Goal: Task Accomplishment & Management: Complete application form

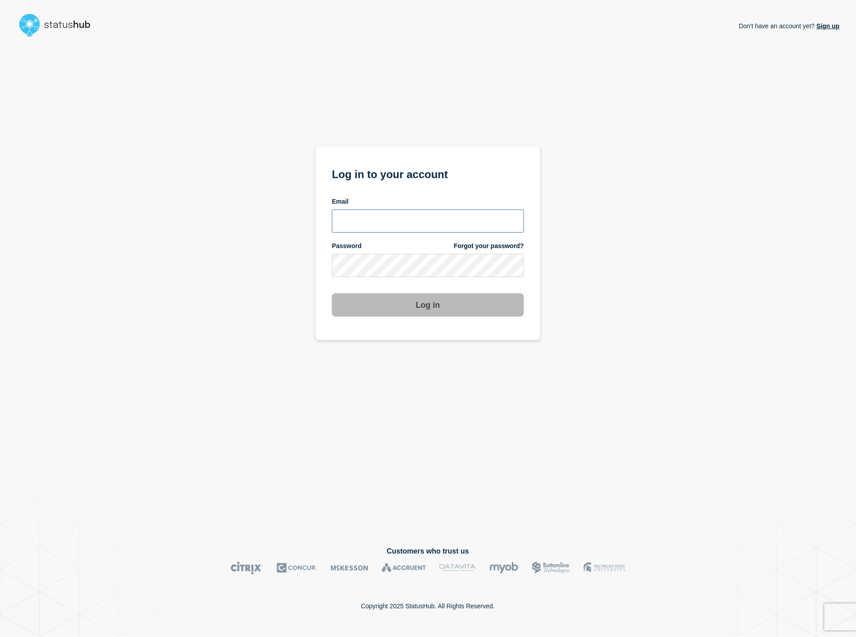
click at [370, 223] on input "email input" at bounding box center [428, 221] width 192 height 23
type input "phuong.tran@ist.com"
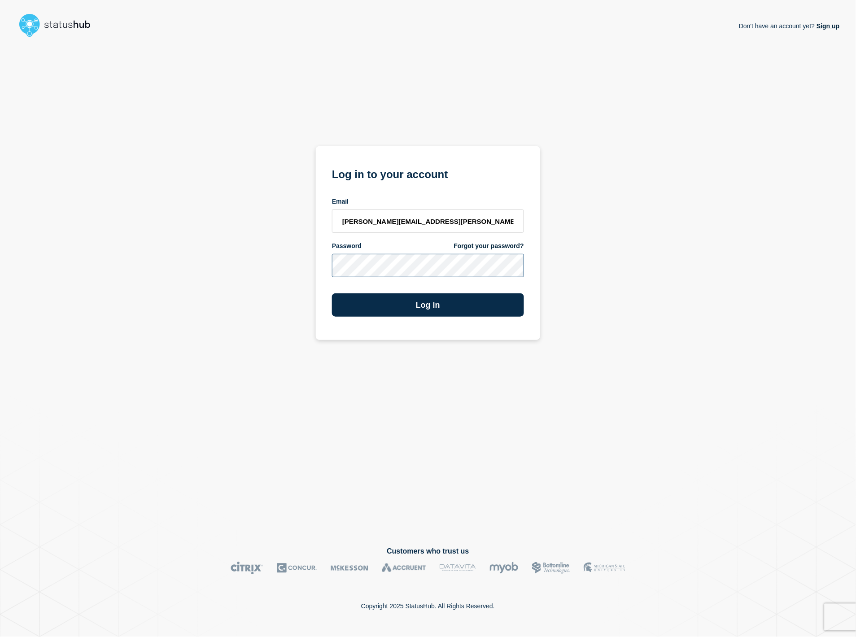
click at [332, 293] on button "Log in" at bounding box center [428, 304] width 192 height 23
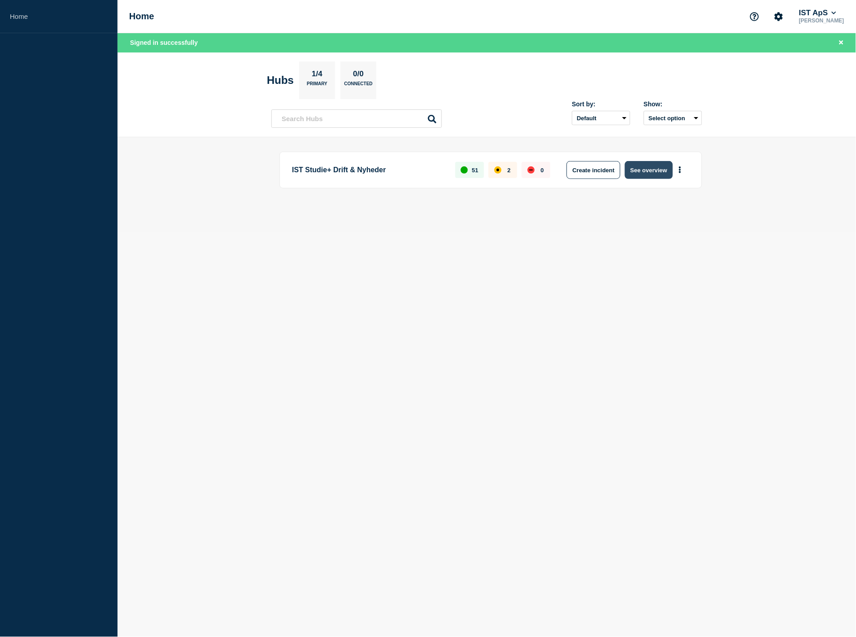
click at [644, 175] on button "See overview" at bounding box center [649, 170] width 48 height 18
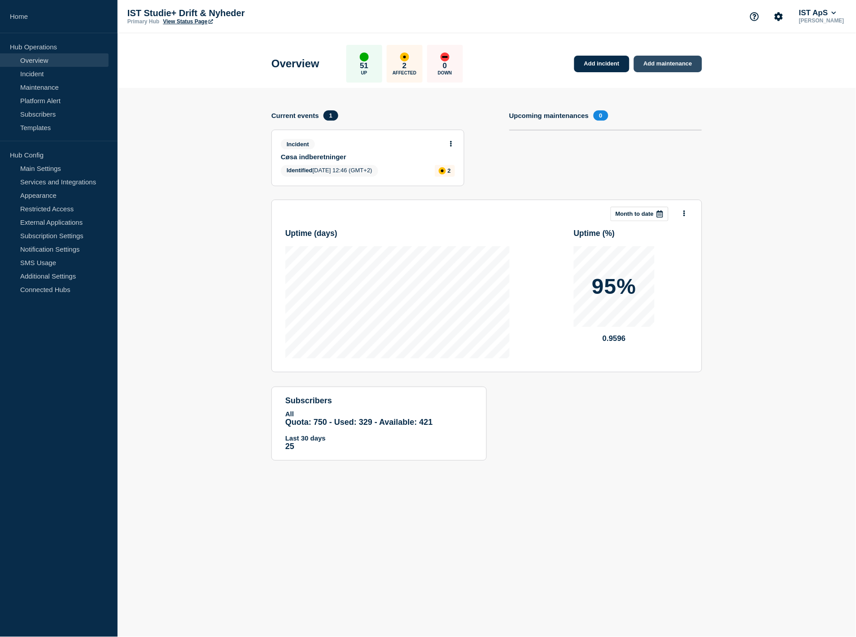
click at [653, 67] on link "Add maintenance" at bounding box center [668, 64] width 68 height 17
click at [683, 69] on link "Add maintenance" at bounding box center [668, 64] width 68 height 17
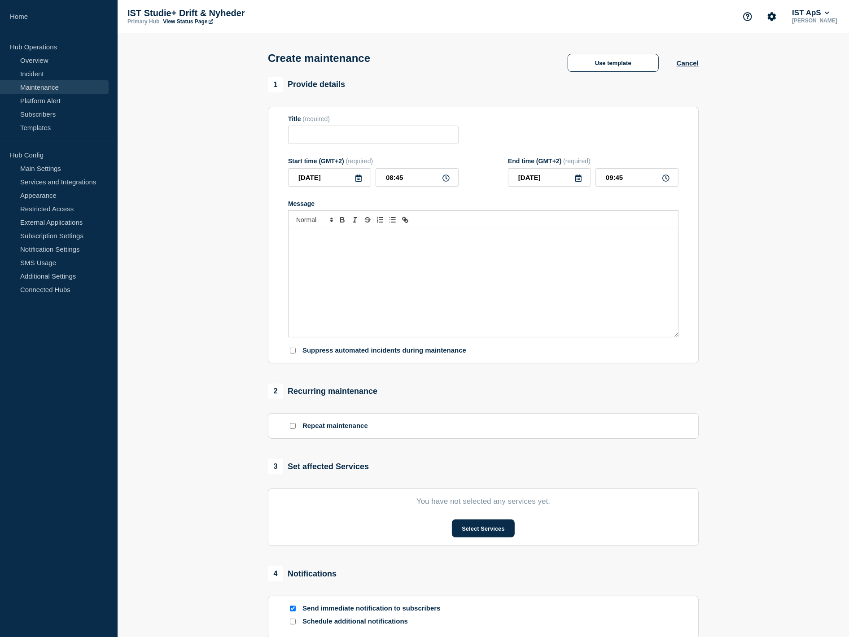
click at [360, 258] on div "Message" at bounding box center [482, 283] width 389 height 108
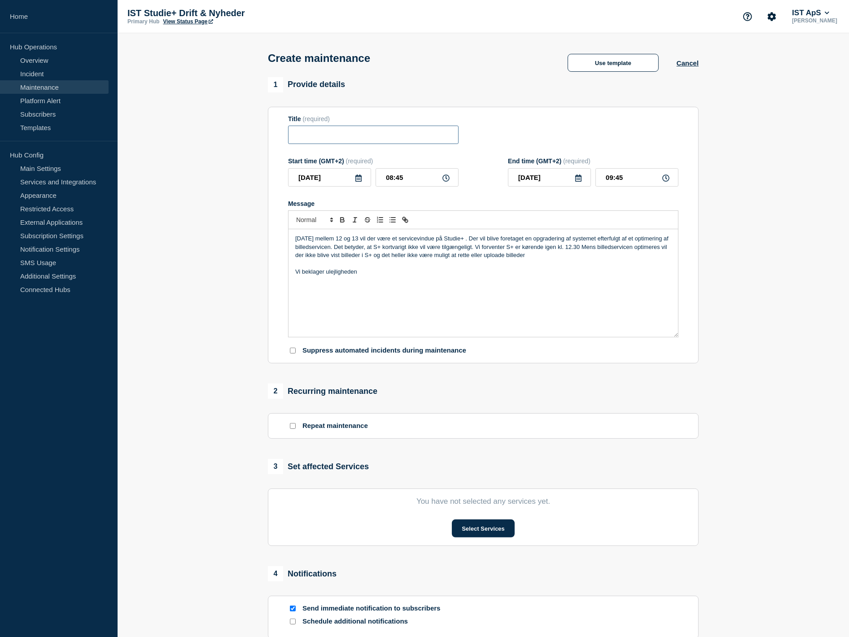
click at [364, 136] on input "Title" at bounding box center [373, 135] width 170 height 18
click at [314, 138] on input "Driftvedligeholdelse" at bounding box center [373, 135] width 170 height 18
click at [382, 134] on input "Drift og vedligeholdelse" at bounding box center [373, 135] width 170 height 18
type input "Drift og vedligeholdelse af Studie+"
click at [355, 180] on icon at bounding box center [358, 178] width 7 height 7
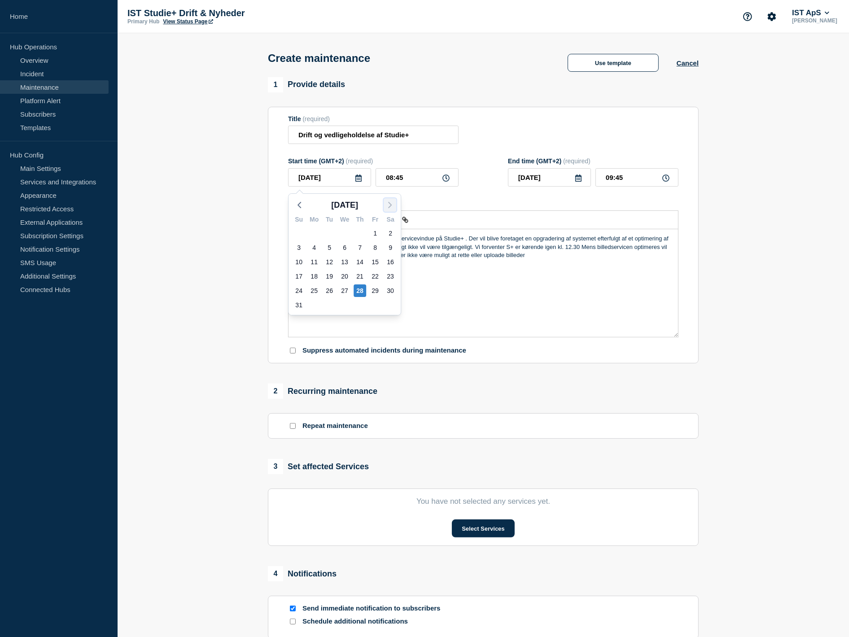
click at [388, 205] on icon "button" at bounding box center [389, 205] width 11 height 11
click at [360, 230] on div "4" at bounding box center [360, 233] width 13 height 13
type input "[DATE]"
click at [447, 178] on icon at bounding box center [445, 178] width 7 height 7
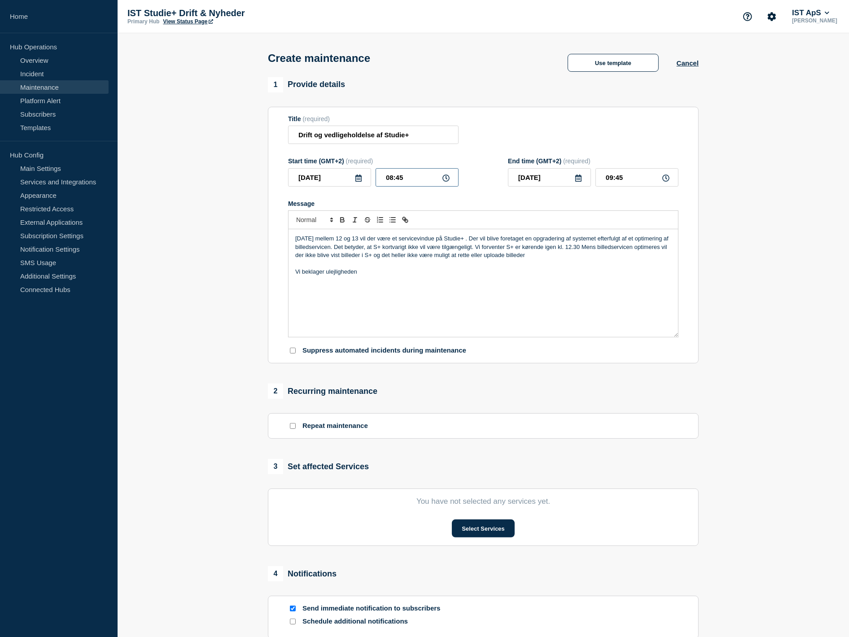
click at [418, 178] on input "08:45" at bounding box center [417, 177] width 83 height 18
type input "12:00"
type input "13:00"
click at [503, 533] on button "Select Services" at bounding box center [483, 529] width 62 height 18
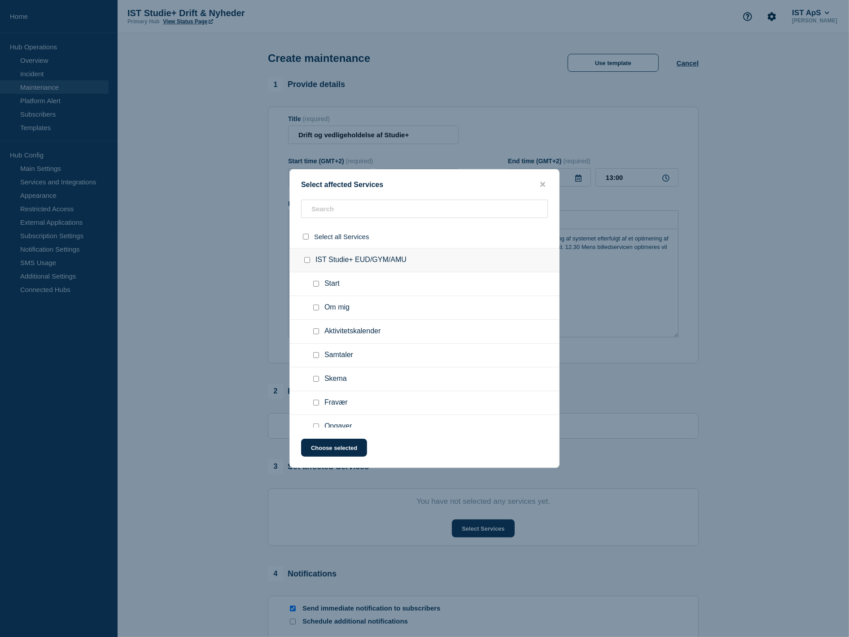
click at [305, 237] on input "select all checkbox" at bounding box center [306, 237] width 6 height 6
checkbox input "true"
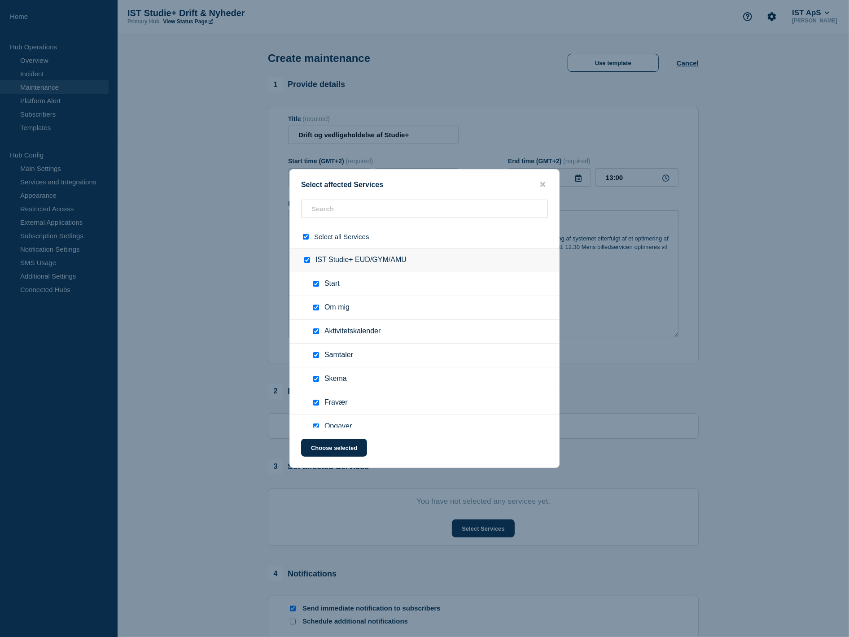
checkbox input "true"
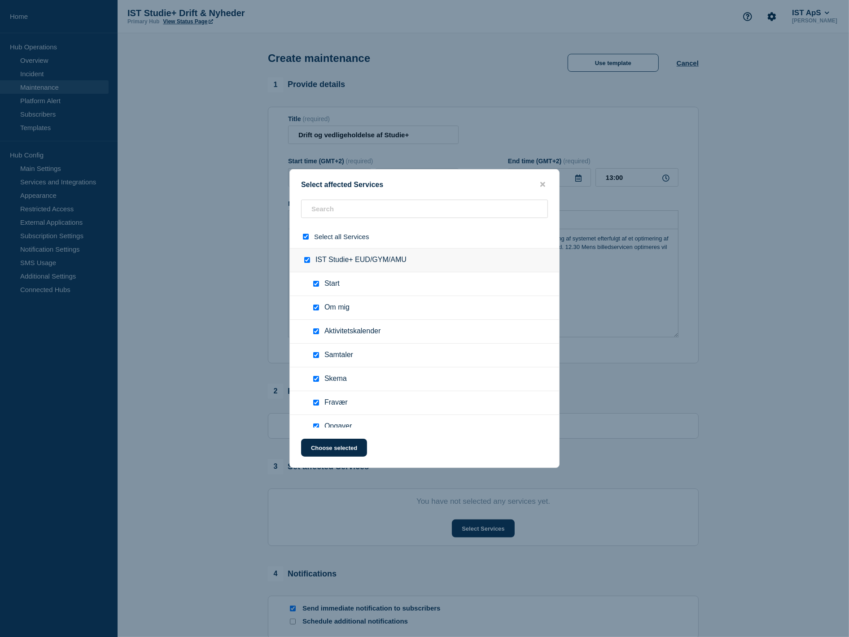
checkbox input "true"
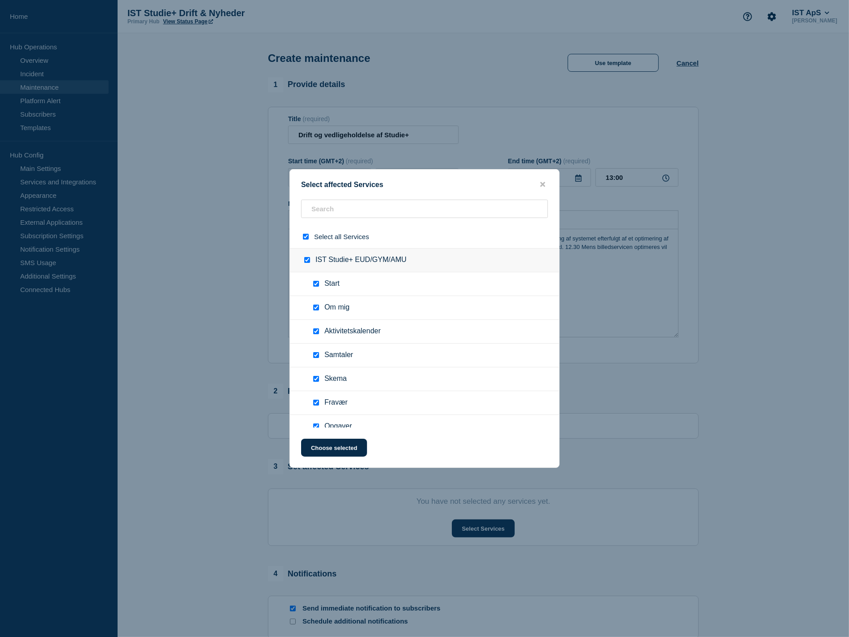
checkbox input "true"
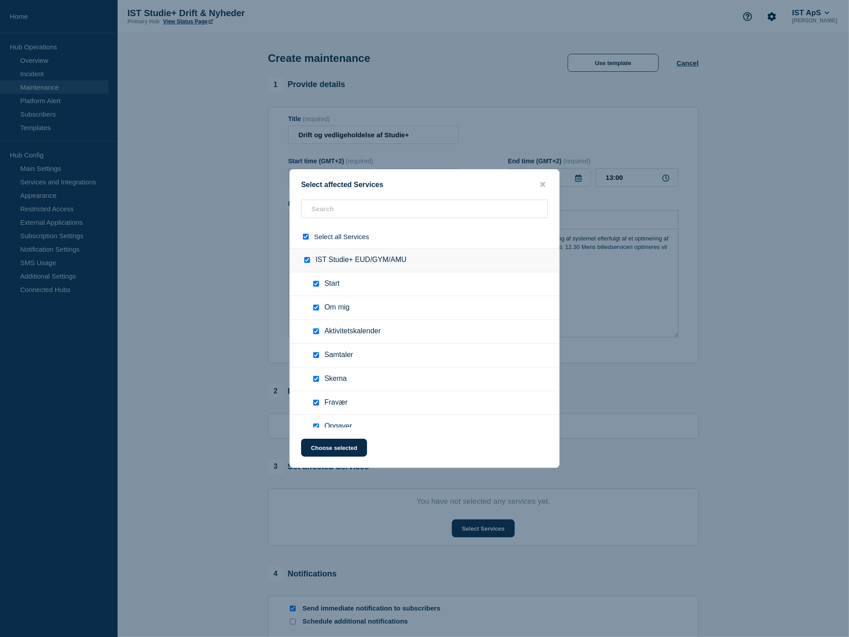
checkbox input "true"
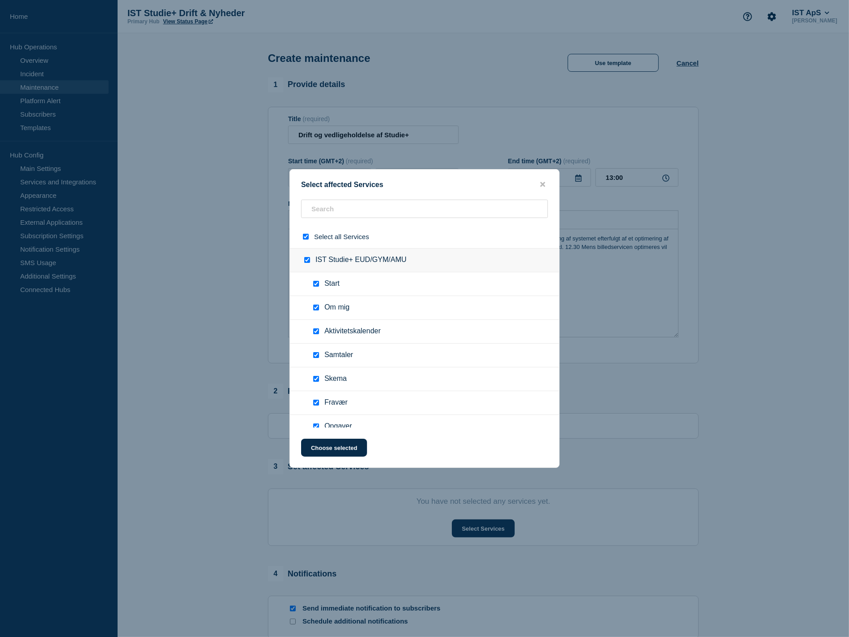
checkbox input "true"
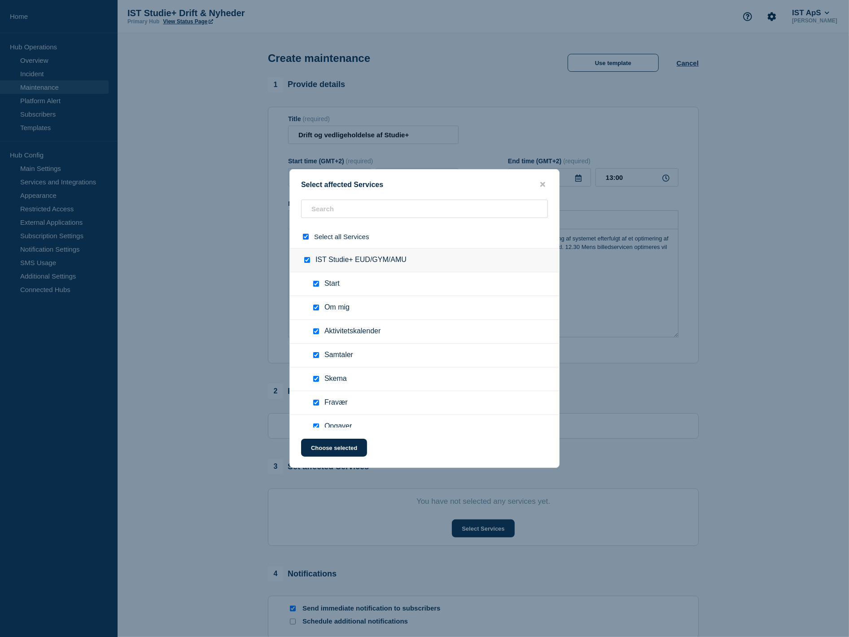
checkbox input "true"
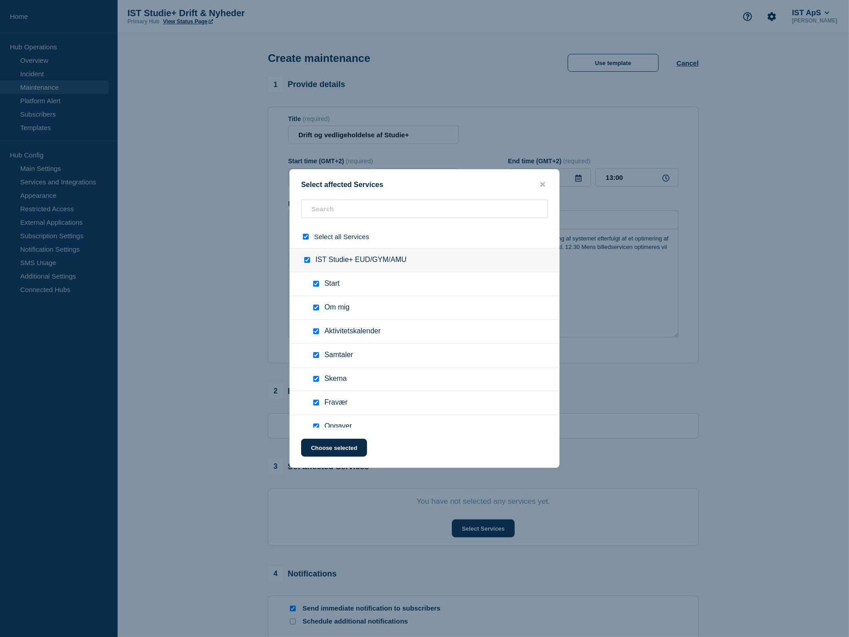
checkbox input "true"
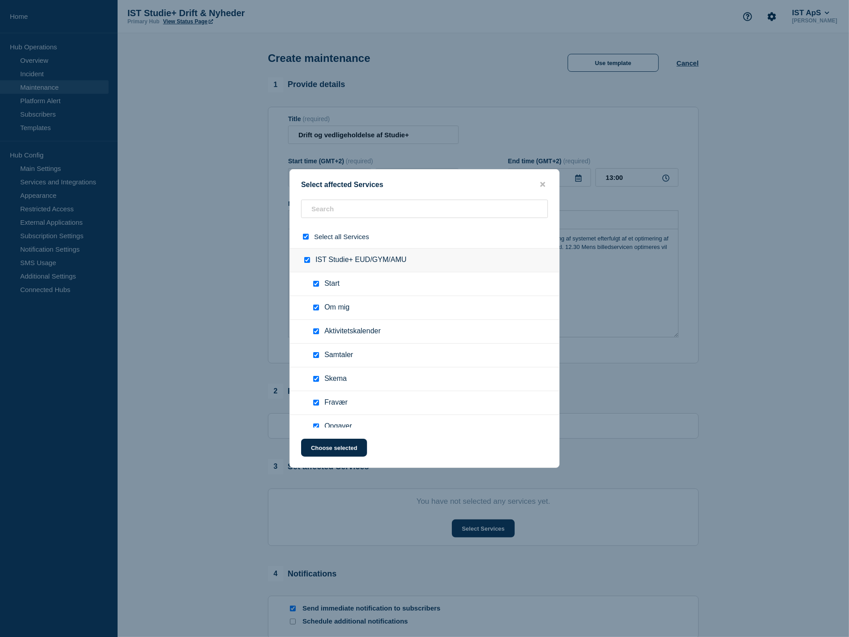
checkbox input "true"
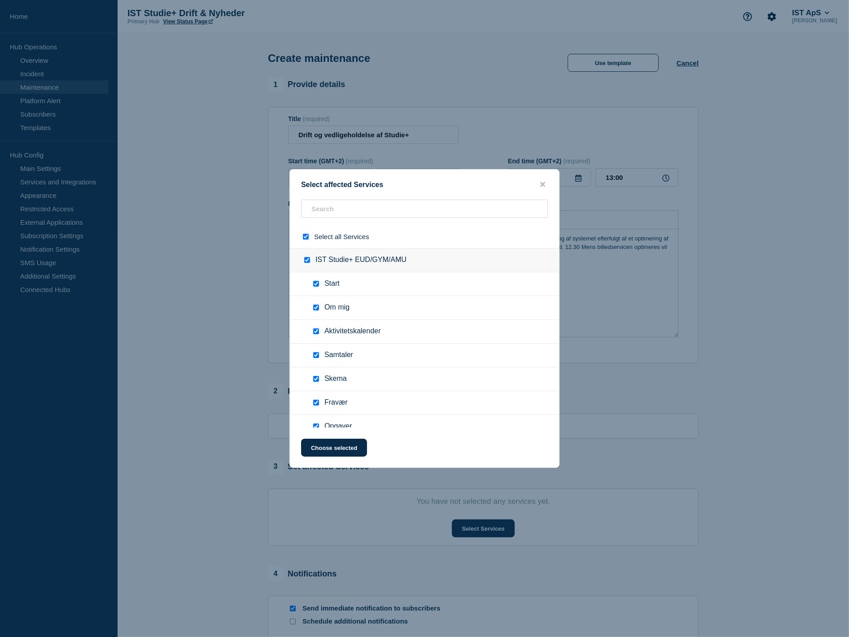
checkbox input "true"
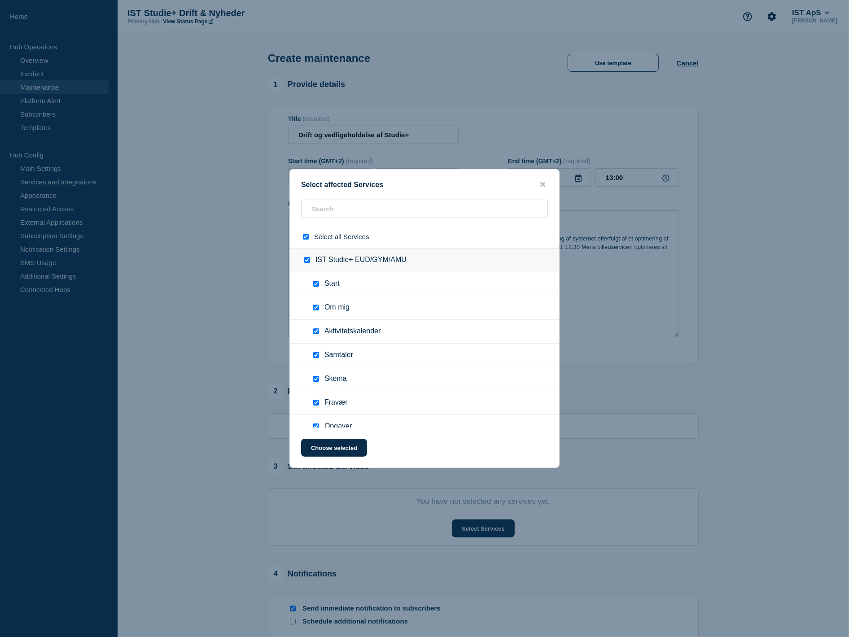
checkbox input "true"
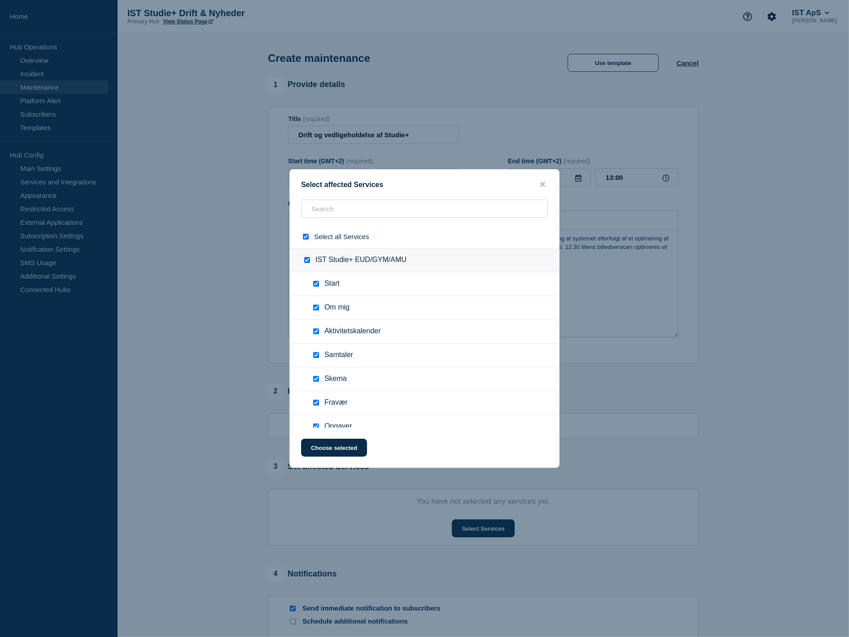
checkbox input "true"
click at [322, 450] on button "Choose selected" at bounding box center [334, 448] width 66 height 18
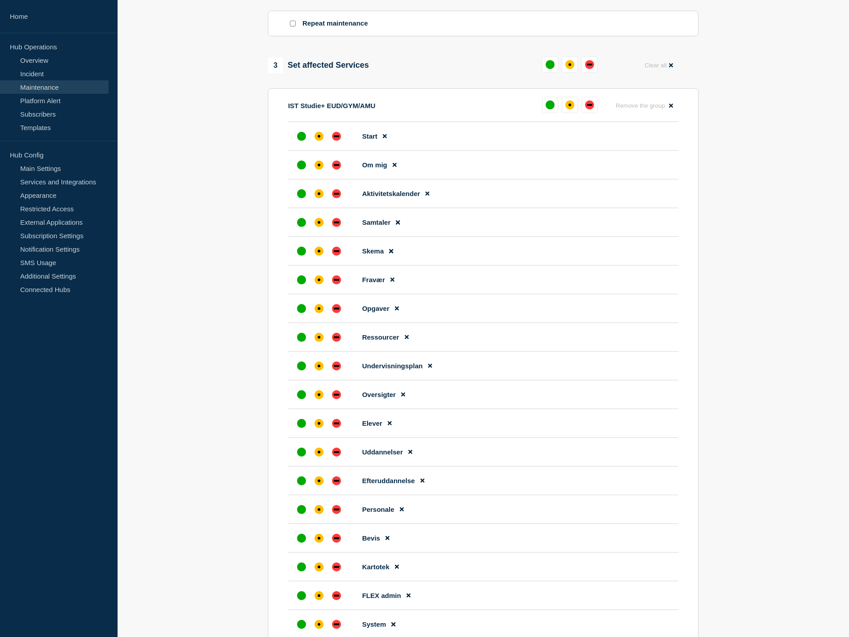
scroll to position [385, 0]
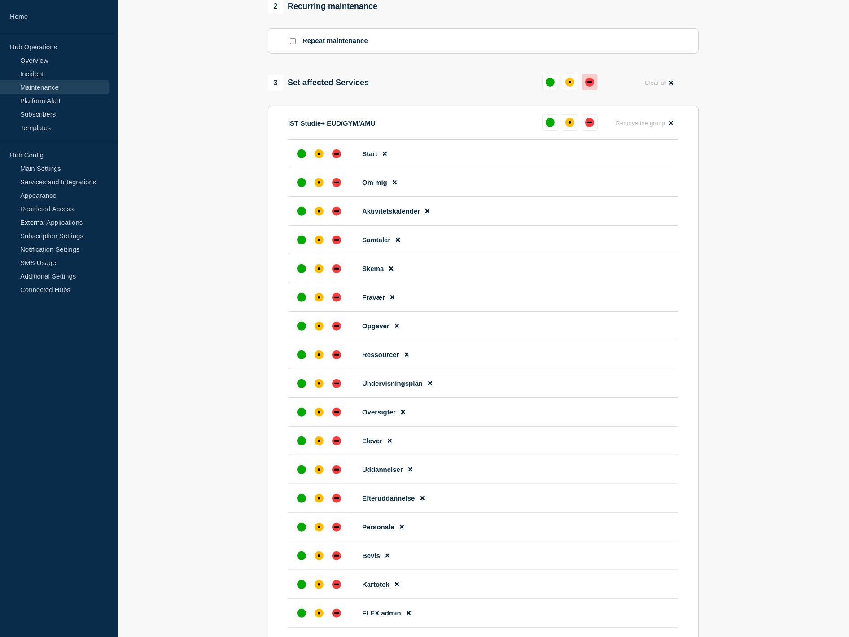
click at [590, 86] on div "down" at bounding box center [589, 82] width 9 height 9
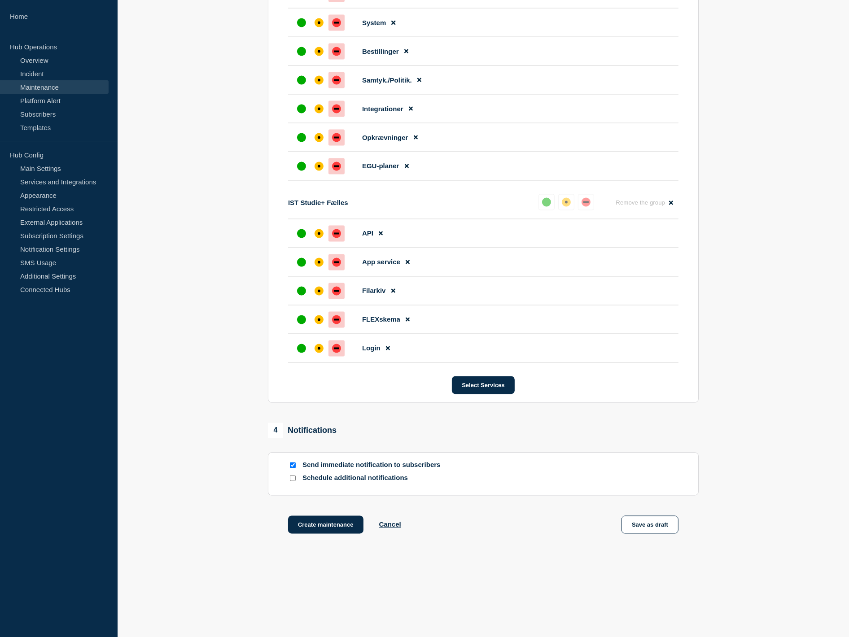
scroll to position [1780, 0]
click at [318, 525] on button "Create maintenance" at bounding box center [325, 525] width 75 height 18
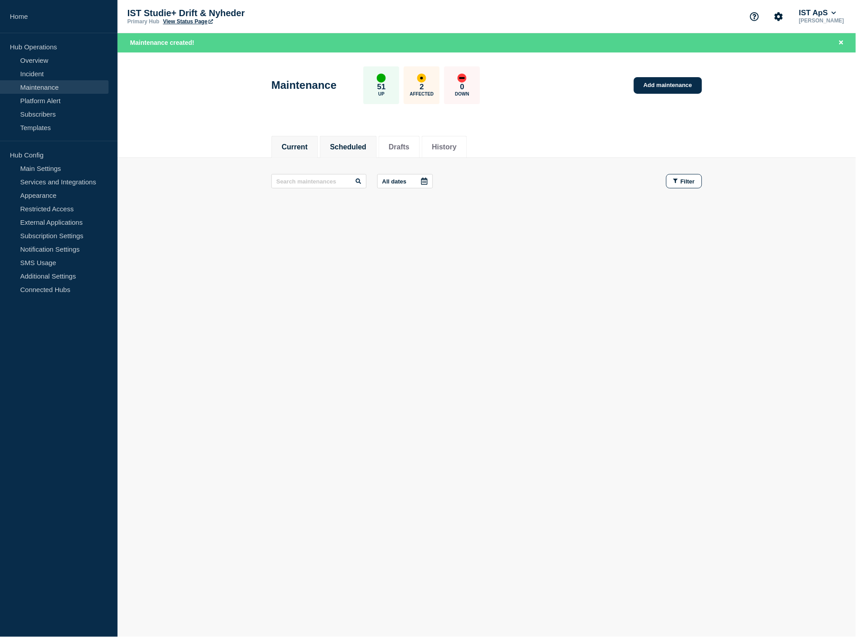
click at [367, 149] on button "Scheduled" at bounding box center [348, 147] width 36 height 8
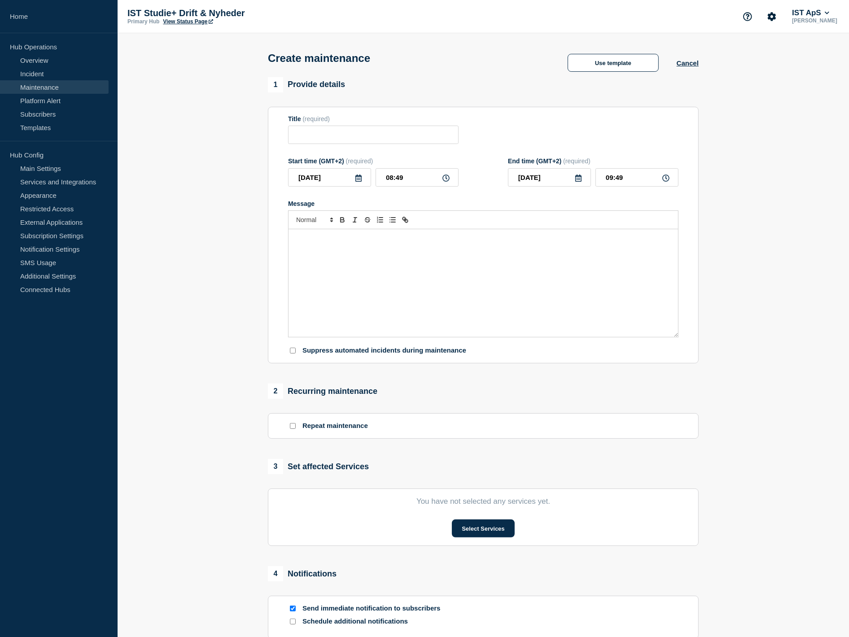
click at [49, 87] on link "Maintenance" at bounding box center [54, 86] width 109 height 13
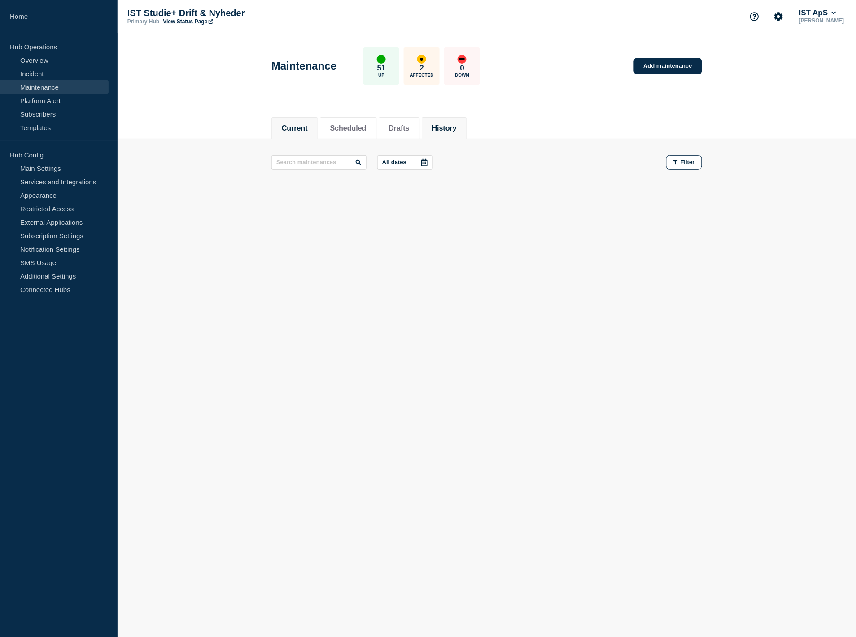
click at [457, 124] on button "History" at bounding box center [444, 128] width 25 height 8
